Goal: Information Seeking & Learning: Learn about a topic

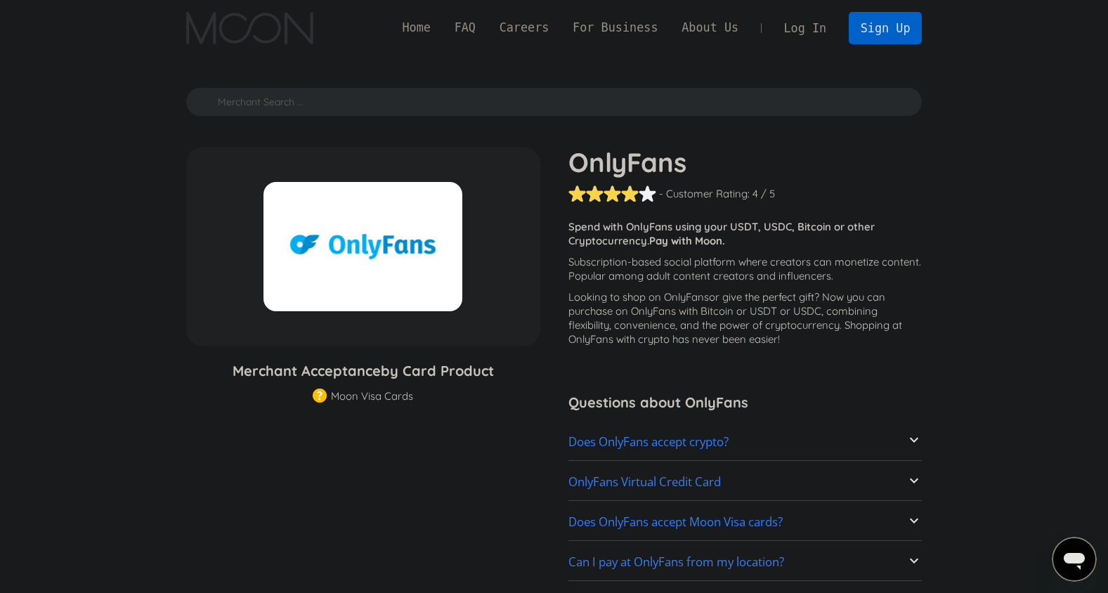
click at [692, 232] on p "Spend with OnlyFans using your USDT, USDC, Bitcoin or other Cryptocurrency. Pay…" at bounding box center [745, 234] width 354 height 28
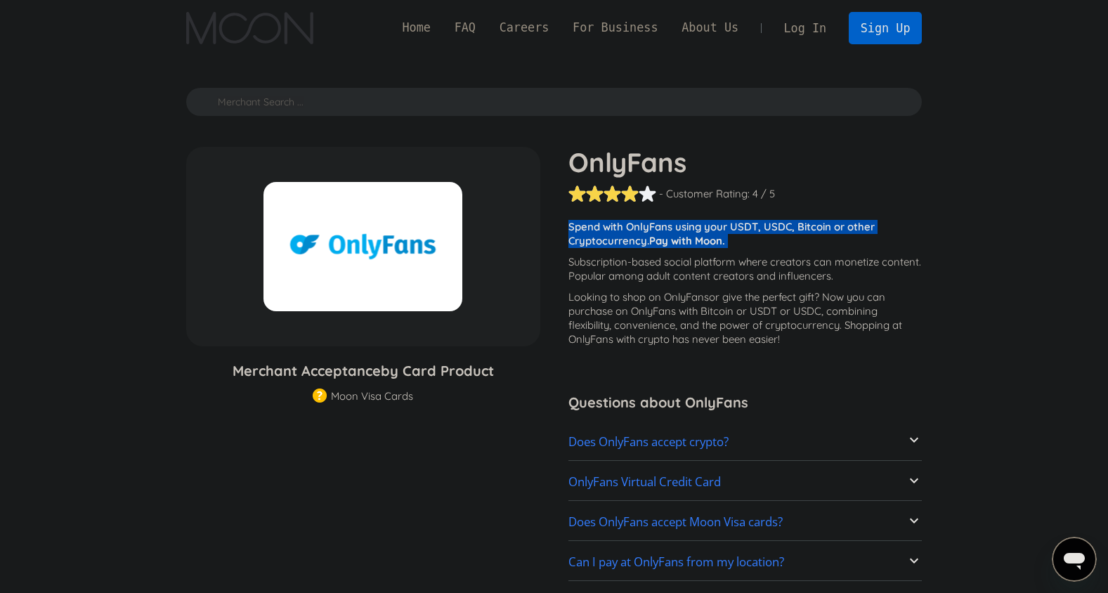
click at [692, 232] on p "Spend with OnlyFans using your USDT, USDC, Bitcoin or other Cryptocurrency. Pay…" at bounding box center [745, 234] width 354 height 28
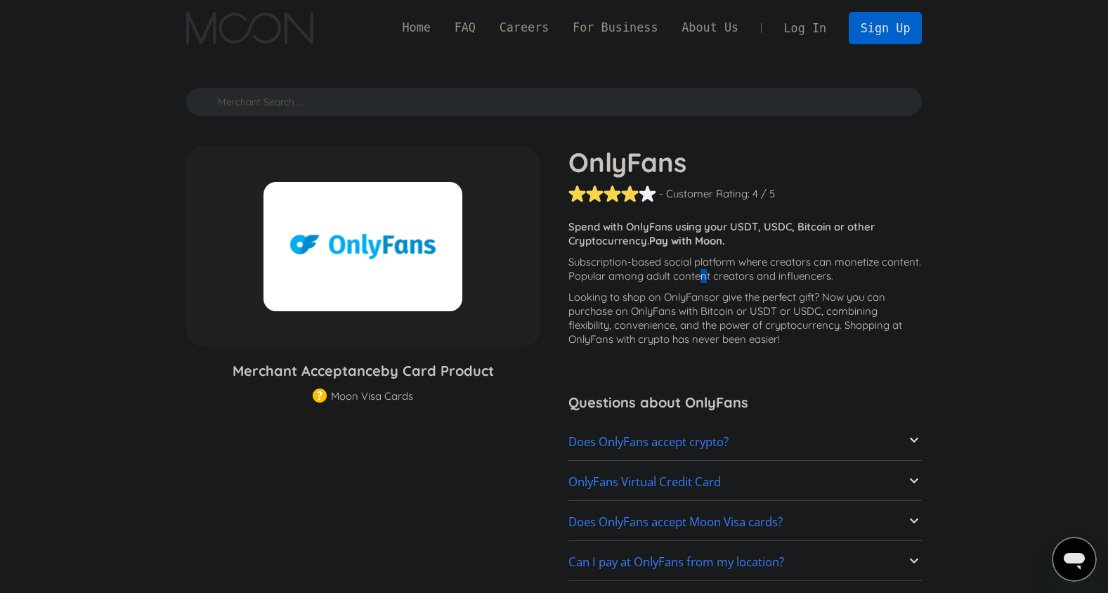
click at [704, 276] on p "Subscription-based social platform where creators can monetize content. Popular…" at bounding box center [745, 269] width 354 height 28
click at [706, 268] on p "Subscription-based social platform where creators can monetize content. Popular…" at bounding box center [745, 269] width 354 height 28
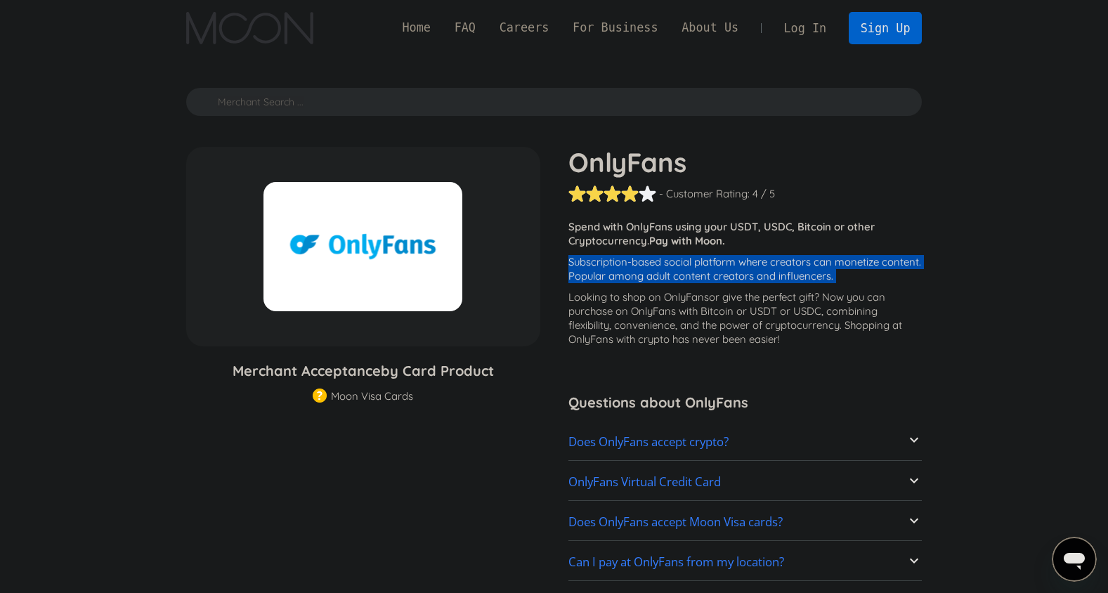
click at [706, 268] on p "Subscription-based social platform where creators can monetize content. Popular…" at bounding box center [745, 269] width 354 height 28
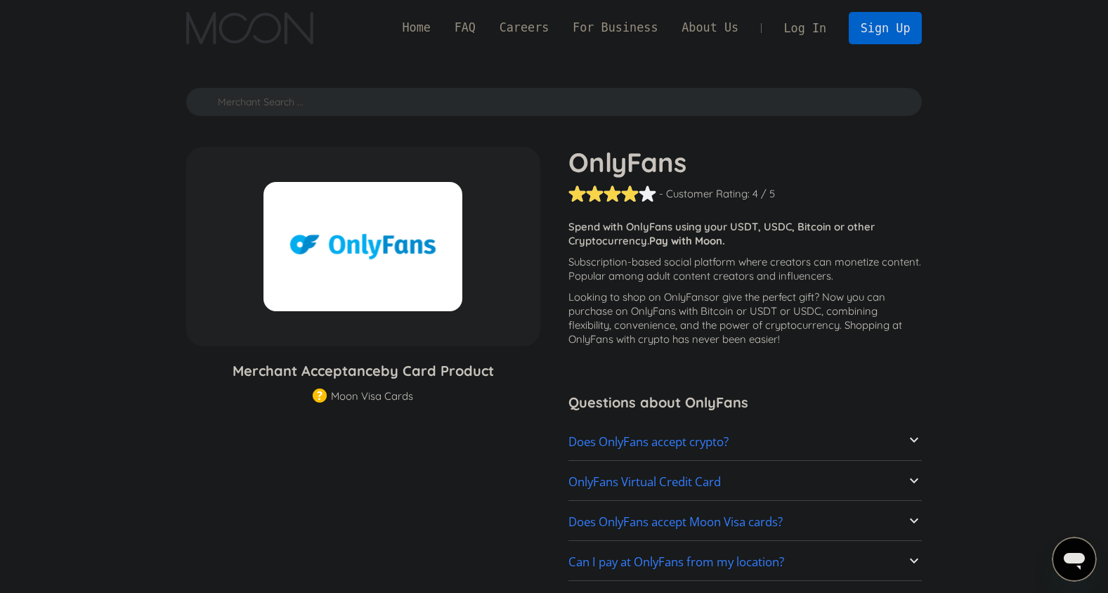
click at [790, 314] on p "Looking to shop on OnlyFans or give the perfect gift ? Now you can purchase on …" at bounding box center [745, 318] width 354 height 56
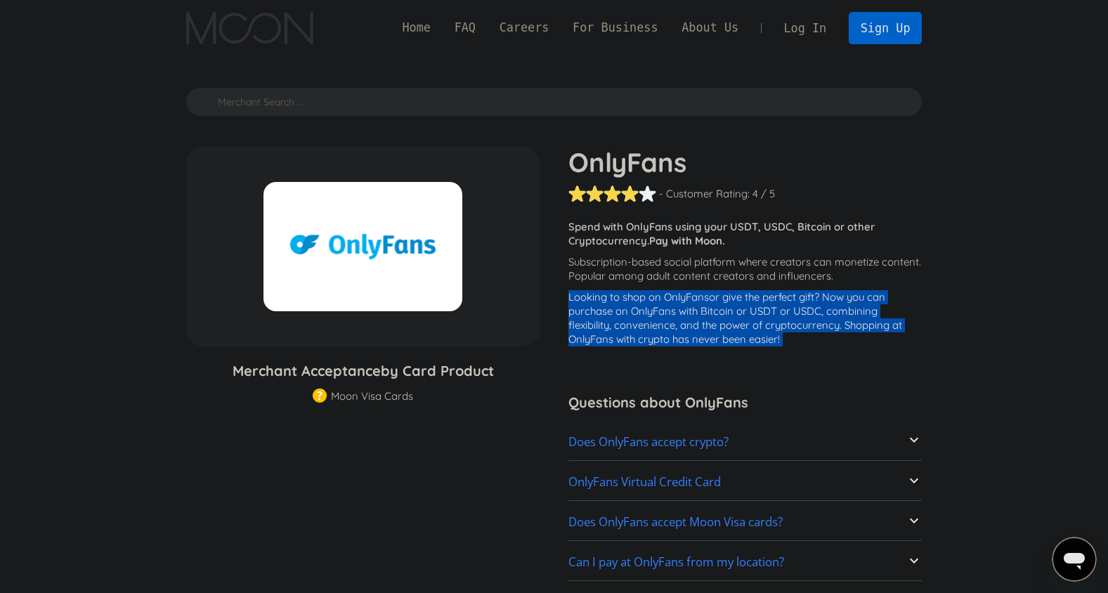
click at [790, 314] on p "Looking to shop on OnlyFans or give the perfect gift ? Now you can purchase on …" at bounding box center [745, 318] width 354 height 56
click at [789, 346] on div "Looking to shop on OnlyFans or give the perfect gift ? Now you can purchase on …" at bounding box center [745, 321] width 354 height 63
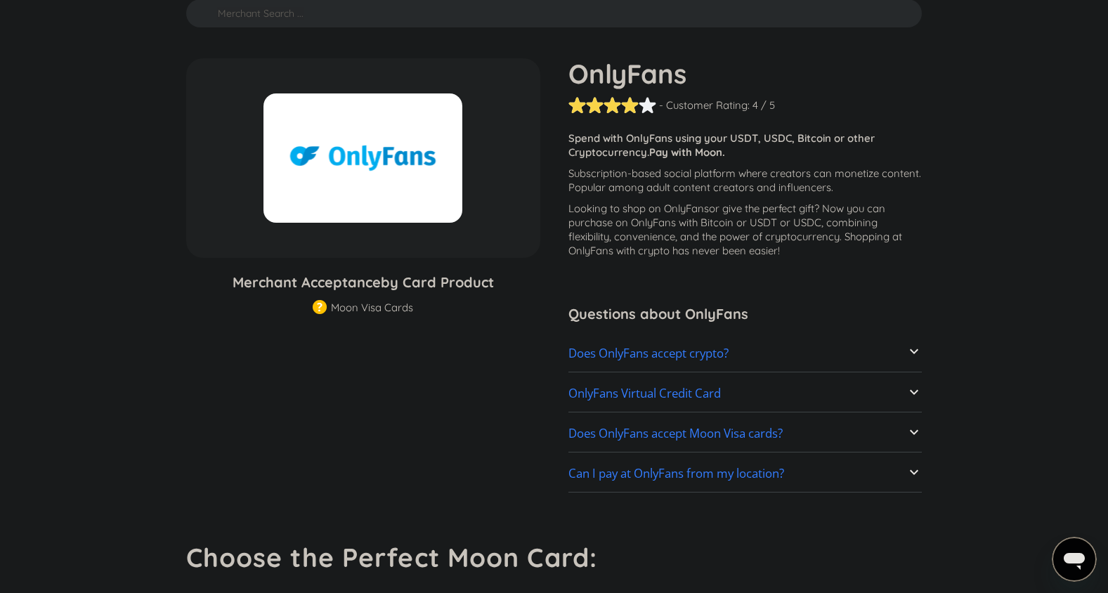
scroll to position [351, 0]
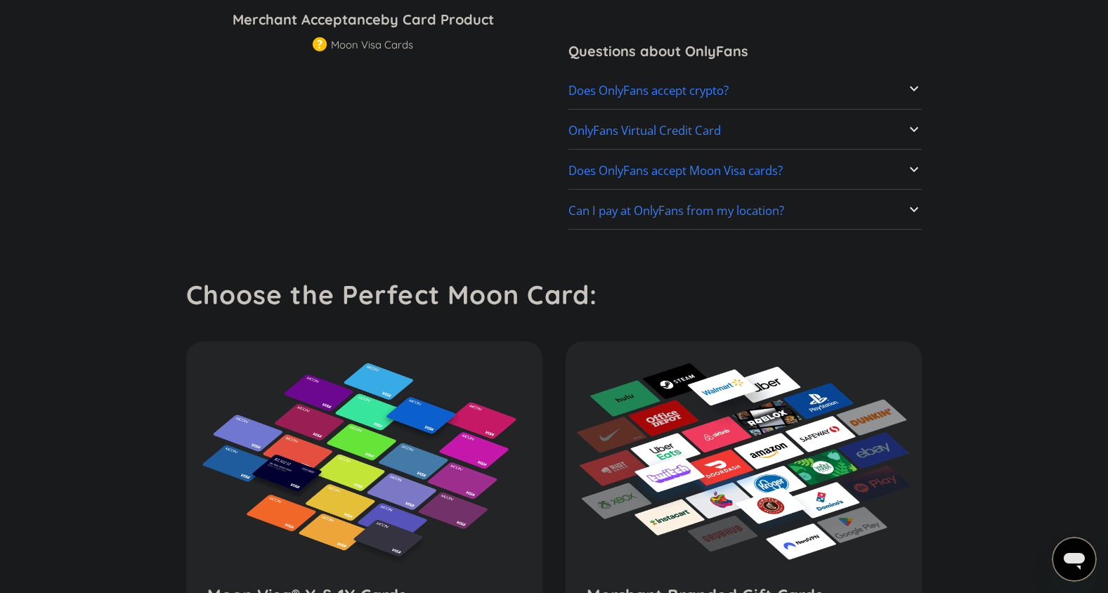
click at [669, 135] on h2 "OnlyFans Virtual Credit Card" at bounding box center [644, 131] width 152 height 14
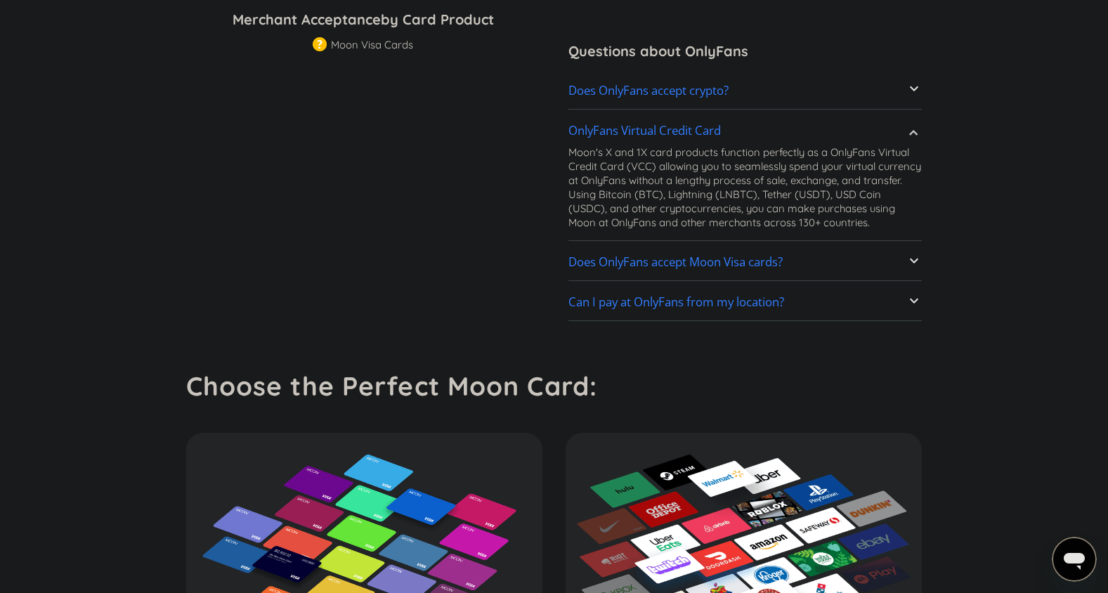
click at [695, 116] on link "OnlyFans Virtual Credit Card" at bounding box center [745, 131] width 354 height 30
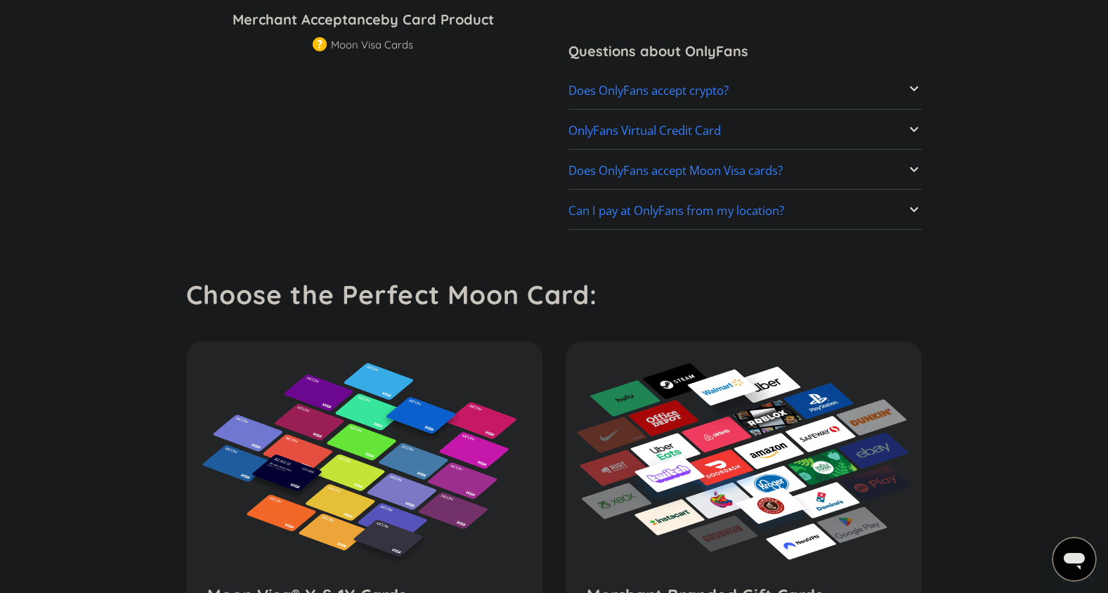
click at [694, 216] on h2 "Can I pay at OnlyFans from my location?" at bounding box center [676, 211] width 216 height 14
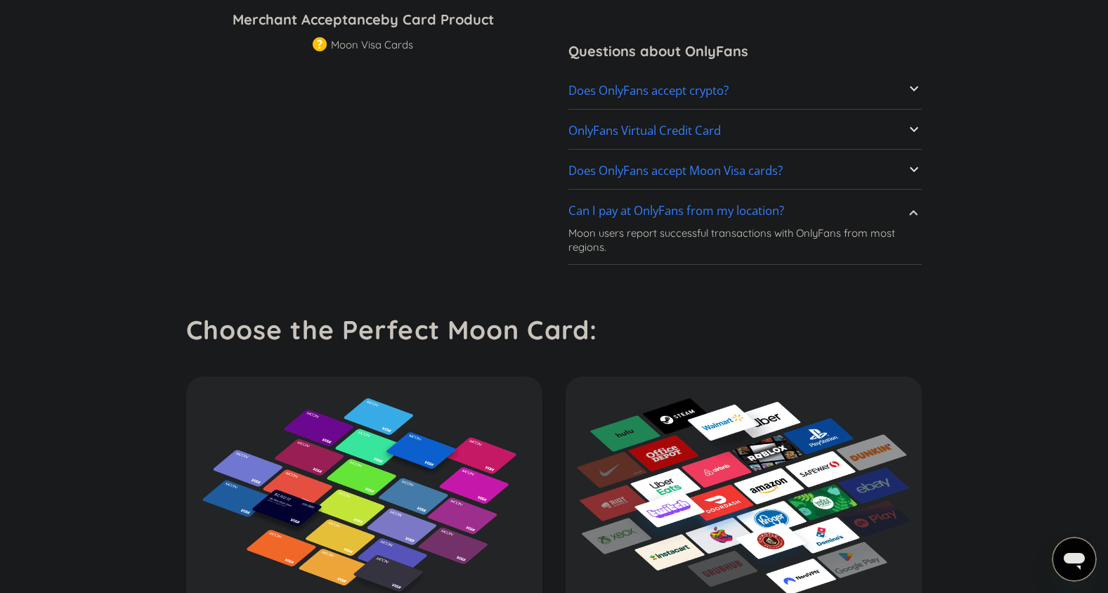
click at [701, 200] on link "Can I pay at OnlyFans from my location?" at bounding box center [745, 212] width 354 height 30
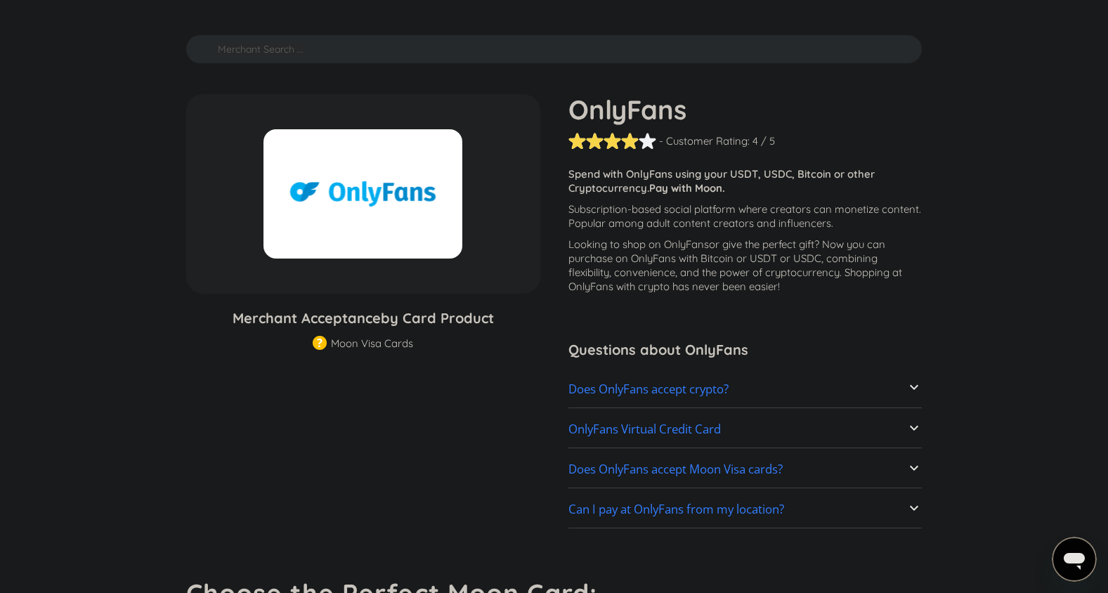
scroll to position [0, 0]
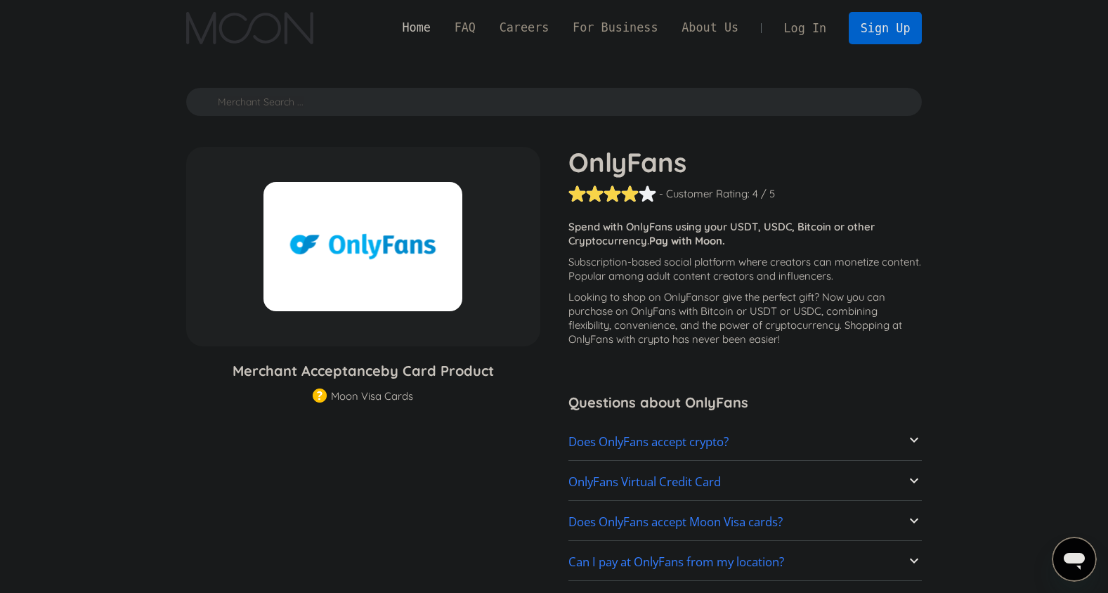
click at [443, 36] on link "Home" at bounding box center [417, 28] width 52 height 18
